Goal: Download file/media

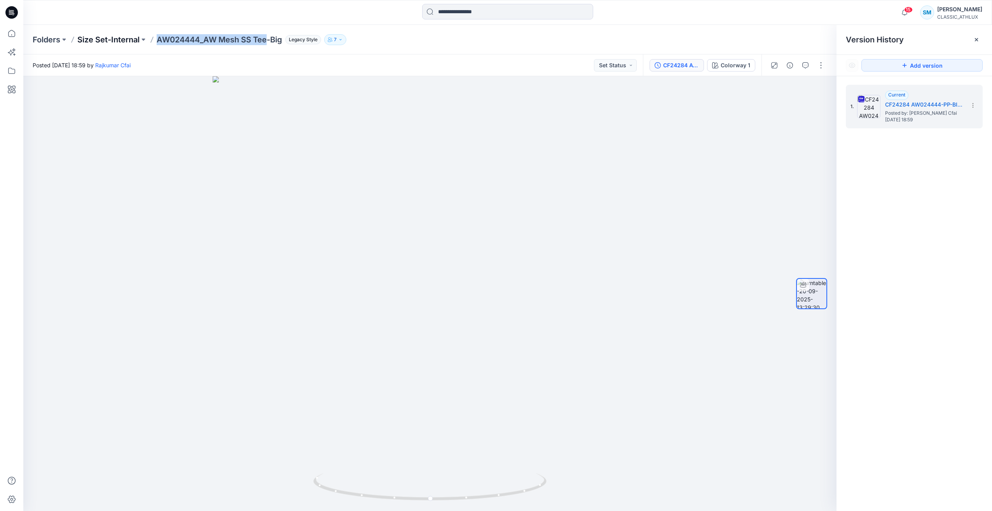
click at [117, 40] on p "Size Set-Internal" at bounding box center [108, 39] width 62 height 11
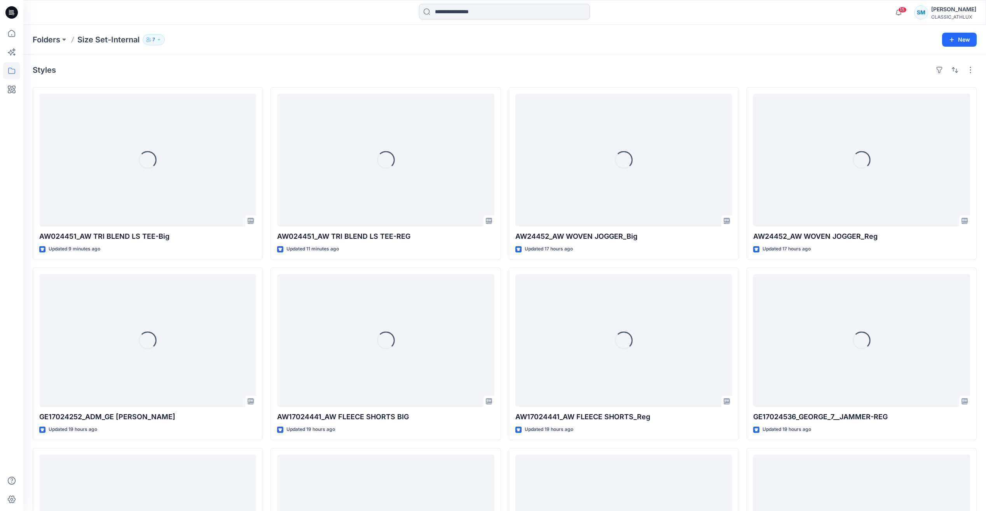
click at [507, 13] on input at bounding box center [504, 12] width 171 height 16
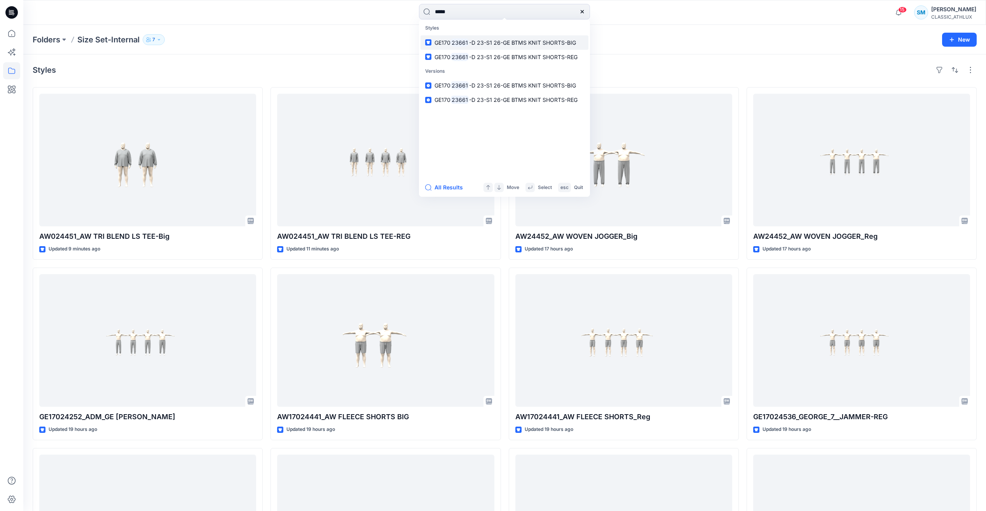
type input "*****"
click at [504, 43] on span "-D 23-S1 26-GE BTMS KNIT SHORTS-BIG" at bounding box center [522, 42] width 107 height 7
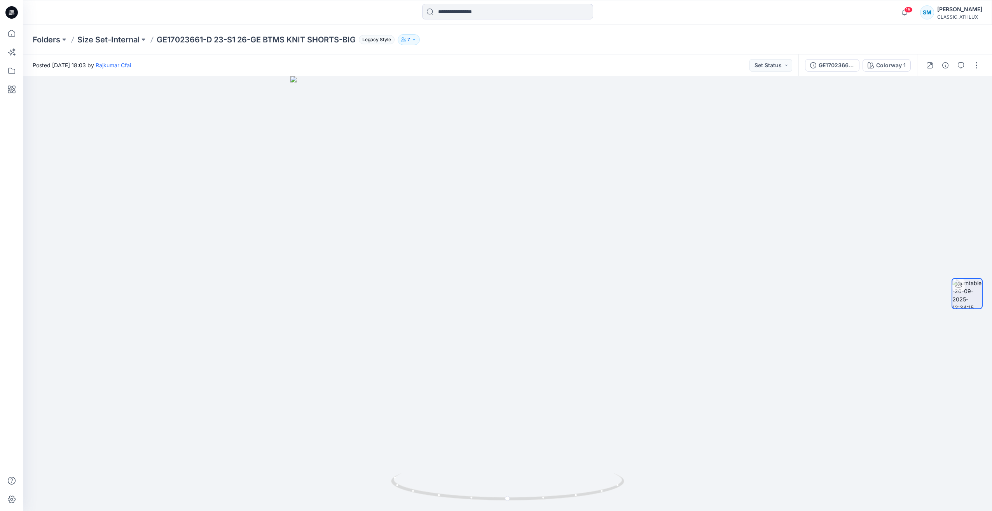
click at [824, 73] on div "GE17023661-D 23-S1 26-GE BTMS KNIT SHORTS-BIG Colorway 1" at bounding box center [857, 65] width 119 height 22
click at [824, 69] on div "GE17023661-D 23-S1 26-GE BTMS KNIT SHORTS-BIG" at bounding box center [836, 65] width 36 height 9
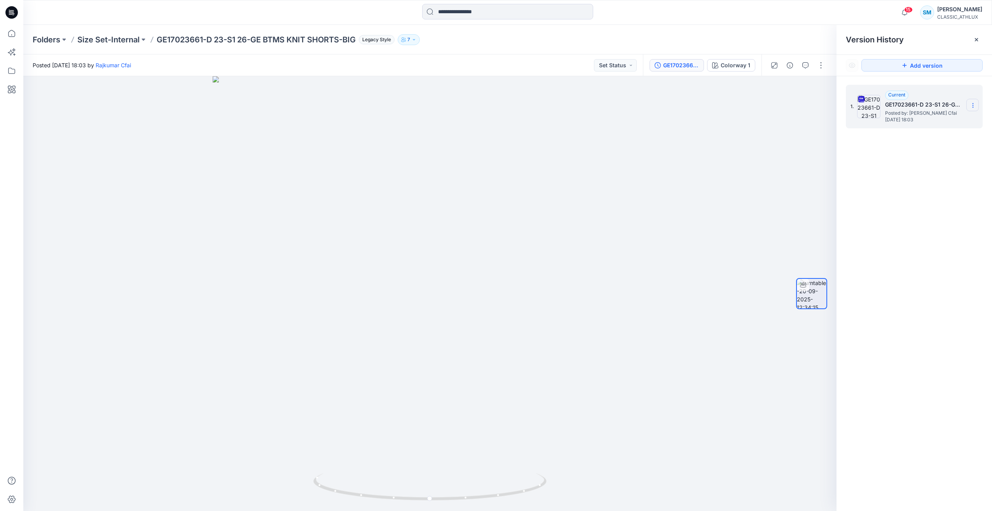
click at [970, 103] on icon at bounding box center [972, 105] width 6 height 6
click at [930, 122] on span "Download Source BW File" at bounding box center [933, 120] width 65 height 9
click at [510, 13] on input at bounding box center [507, 12] width 171 height 16
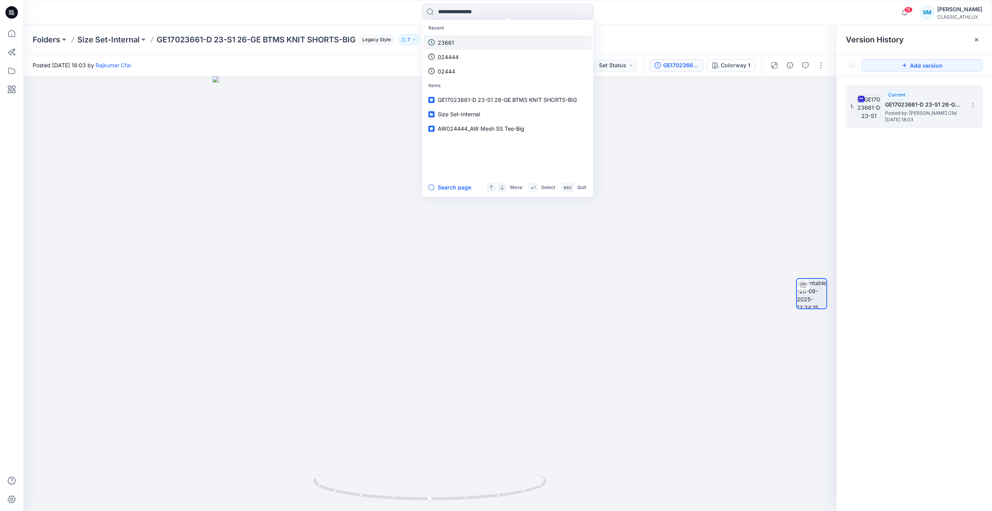
click at [450, 42] on p "23661" at bounding box center [446, 42] width 16 height 8
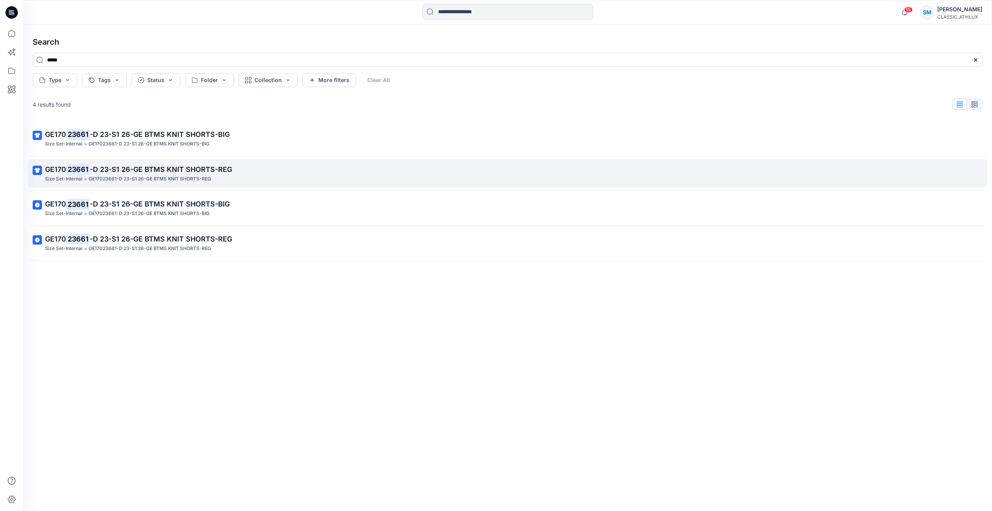
click at [268, 174] on p "GE170 23661 -D 23-S1 26-GE BTMS KNIT SHORTS-REG" at bounding box center [506, 169] width 923 height 11
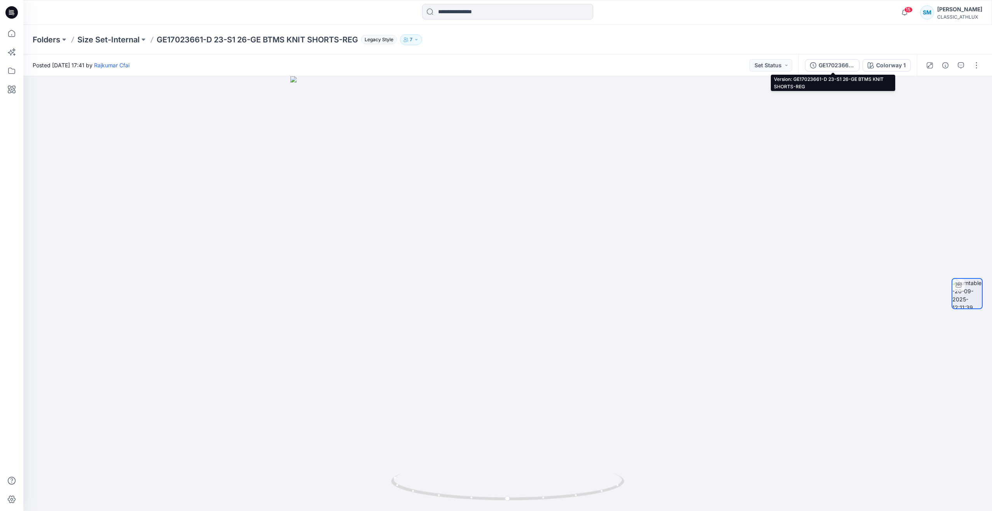
click at [832, 67] on div "GE17023661-D 23-S1 26-GE BTMS KNIT SHORTS-REG" at bounding box center [836, 65] width 36 height 9
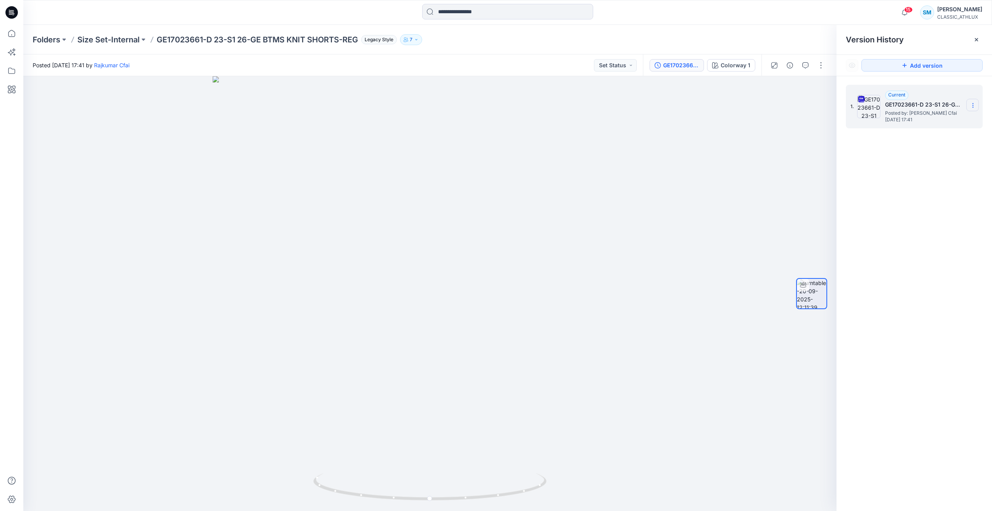
click at [971, 103] on icon at bounding box center [972, 105] width 6 height 6
click at [924, 120] on span "Download Source BW File" at bounding box center [933, 120] width 65 height 9
